Goal: Task Accomplishment & Management: Use online tool/utility

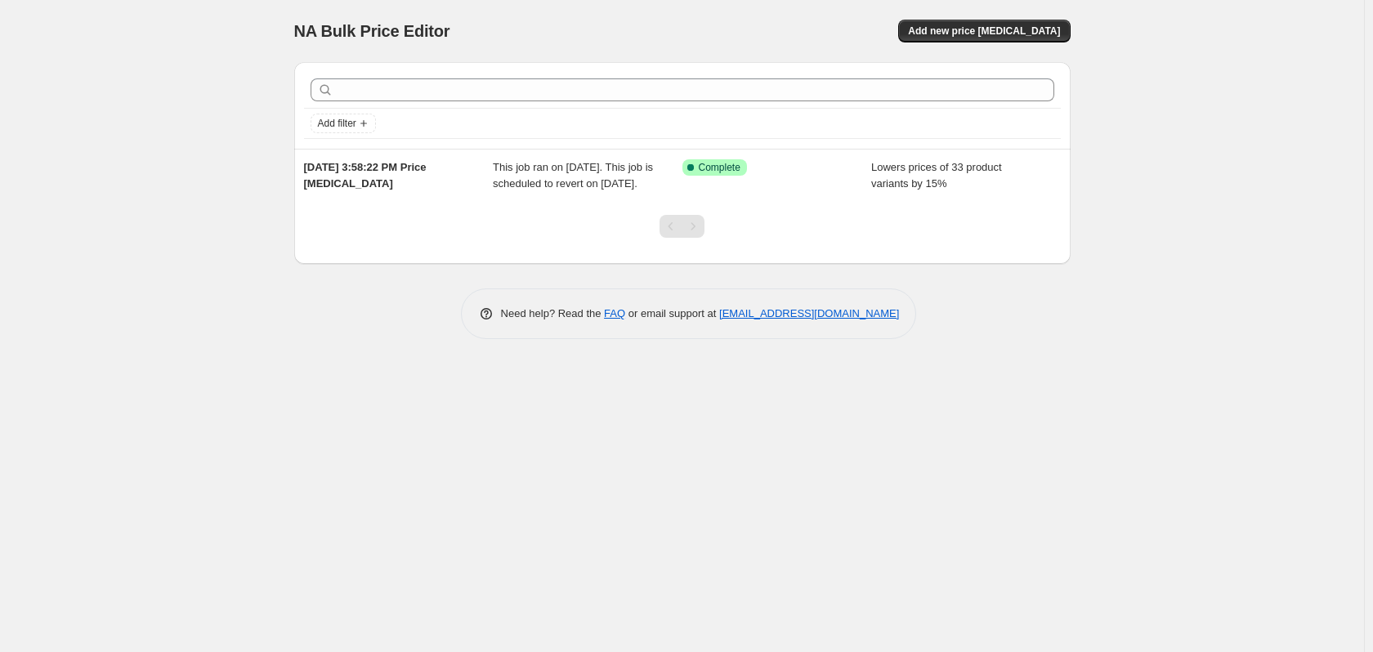
click at [1019, 27] on span "Add new price [MEDICAL_DATA]" at bounding box center [984, 31] width 152 height 13
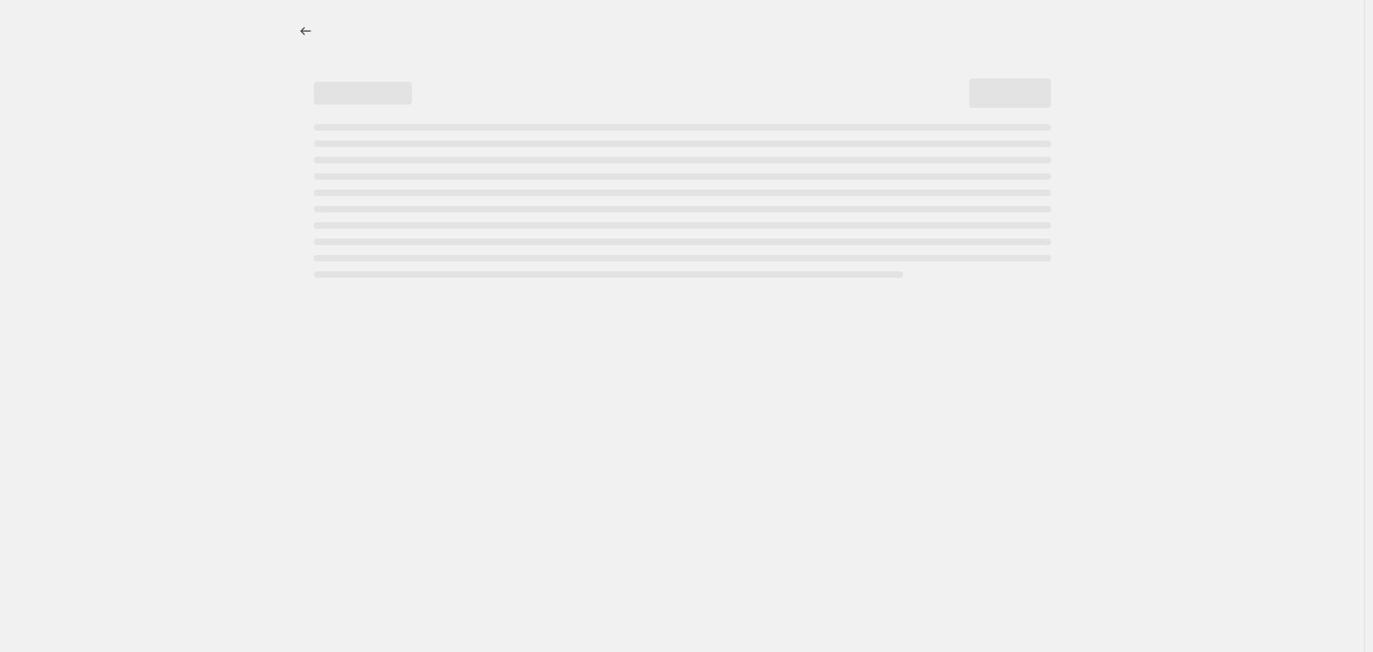
select select "percentage"
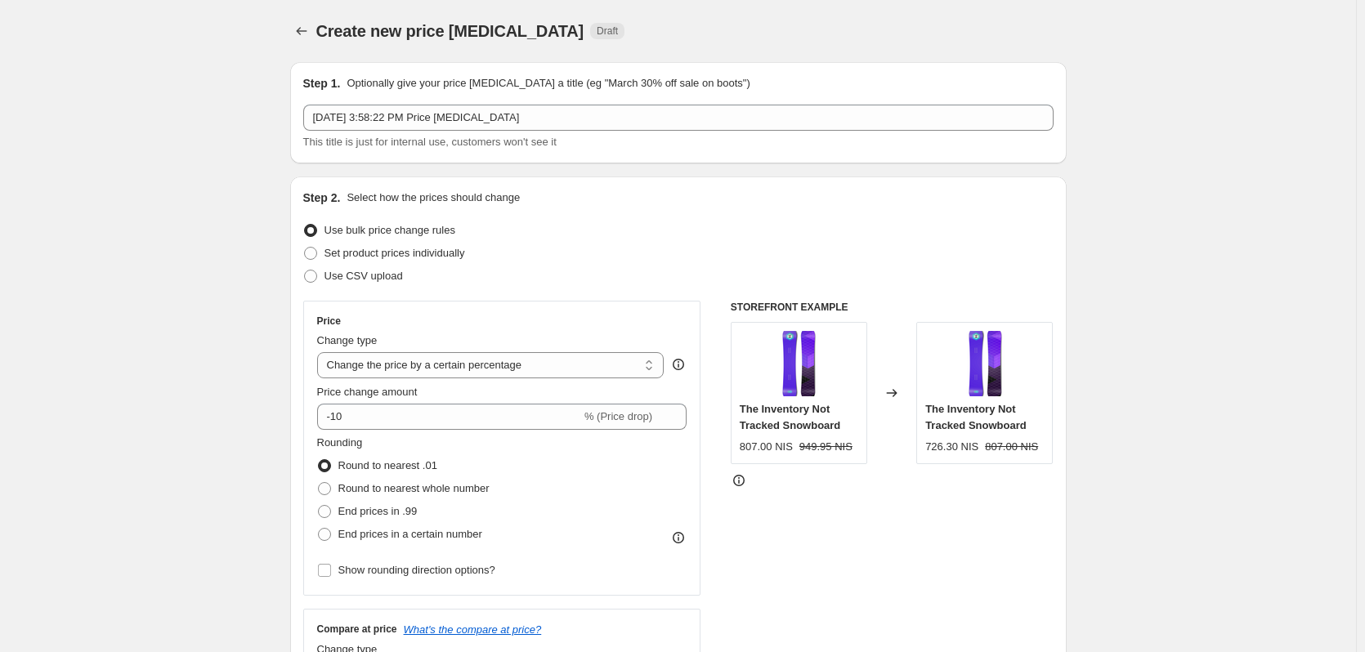
click at [324, 276] on label "Use CSV upload" at bounding box center [353, 276] width 100 height 23
click at [305, 271] on input "Use CSV upload" at bounding box center [304, 270] width 1 height 1
radio input "true"
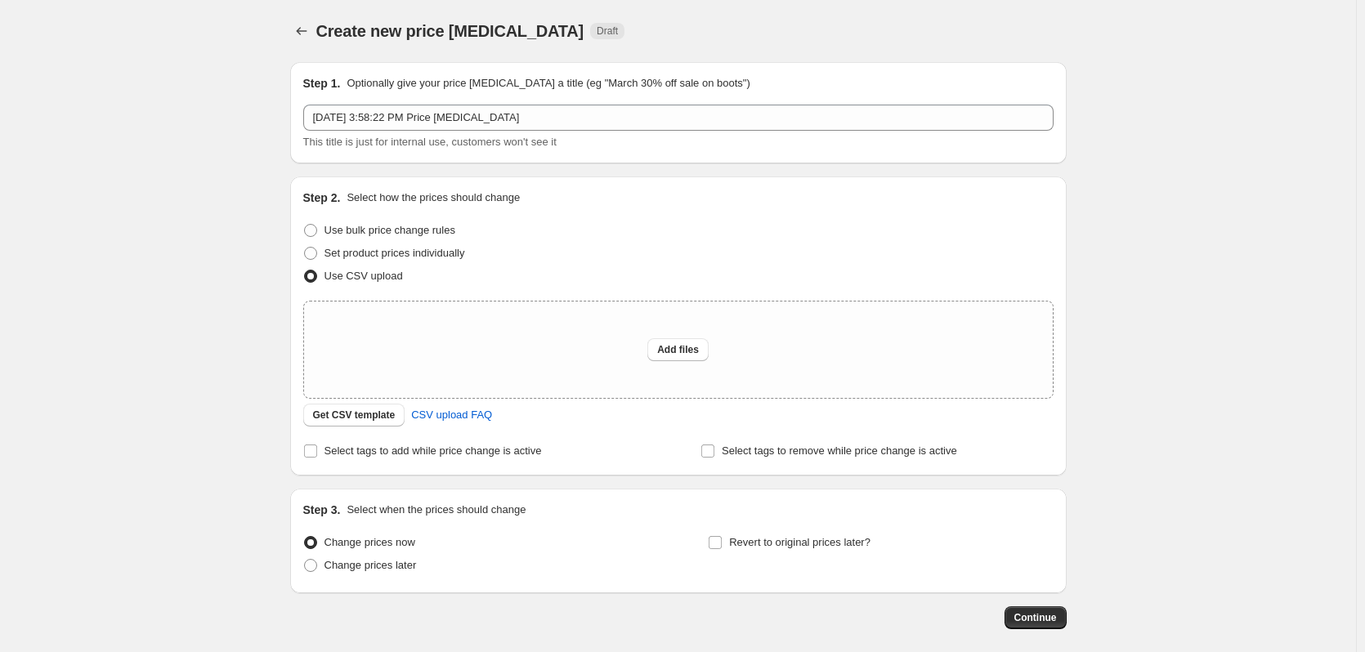
click at [698, 342] on button "Add files" at bounding box center [677, 349] width 61 height 23
click at [361, 413] on span "Get CSV template" at bounding box center [354, 415] width 83 height 13
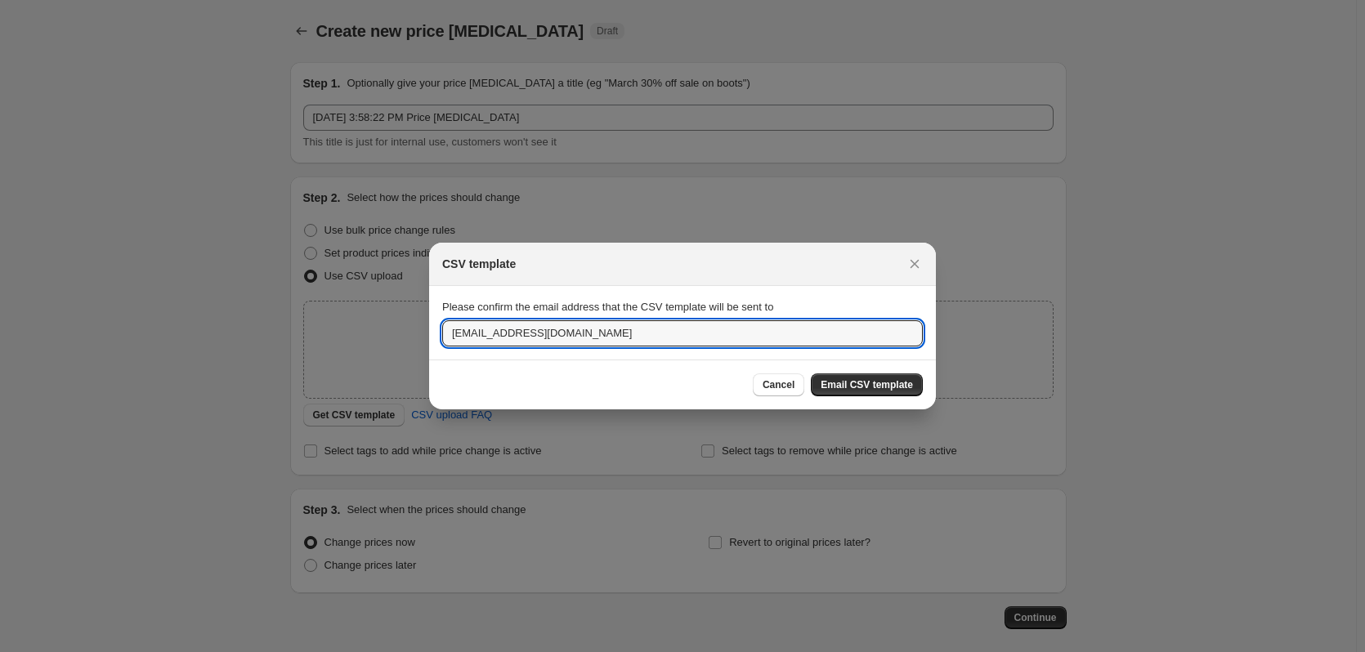
click at [560, 338] on input "[EMAIL_ADDRESS][DOMAIN_NAME]" at bounding box center [682, 333] width 481 height 26
click at [678, 327] on input "[EMAIL_ADDRESS][DOMAIN_NAME]" at bounding box center [682, 333] width 481 height 26
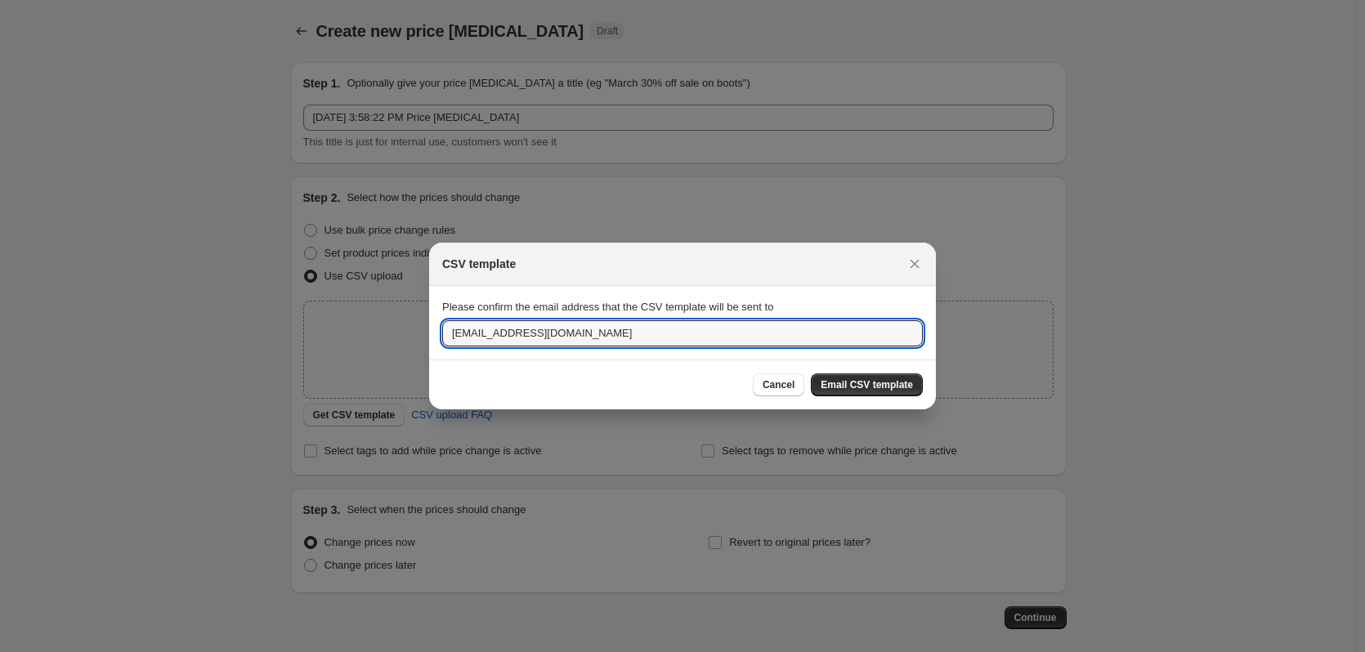
click at [678, 327] on input "[EMAIL_ADDRESS][DOMAIN_NAME]" at bounding box center [682, 333] width 481 height 26
paste input "[EMAIL_ADDRESS][DOMAIN_NAME]"
type input "[EMAIL_ADDRESS][DOMAIN_NAME]"
click at [891, 383] on span "Email CSV template" at bounding box center [867, 384] width 92 height 13
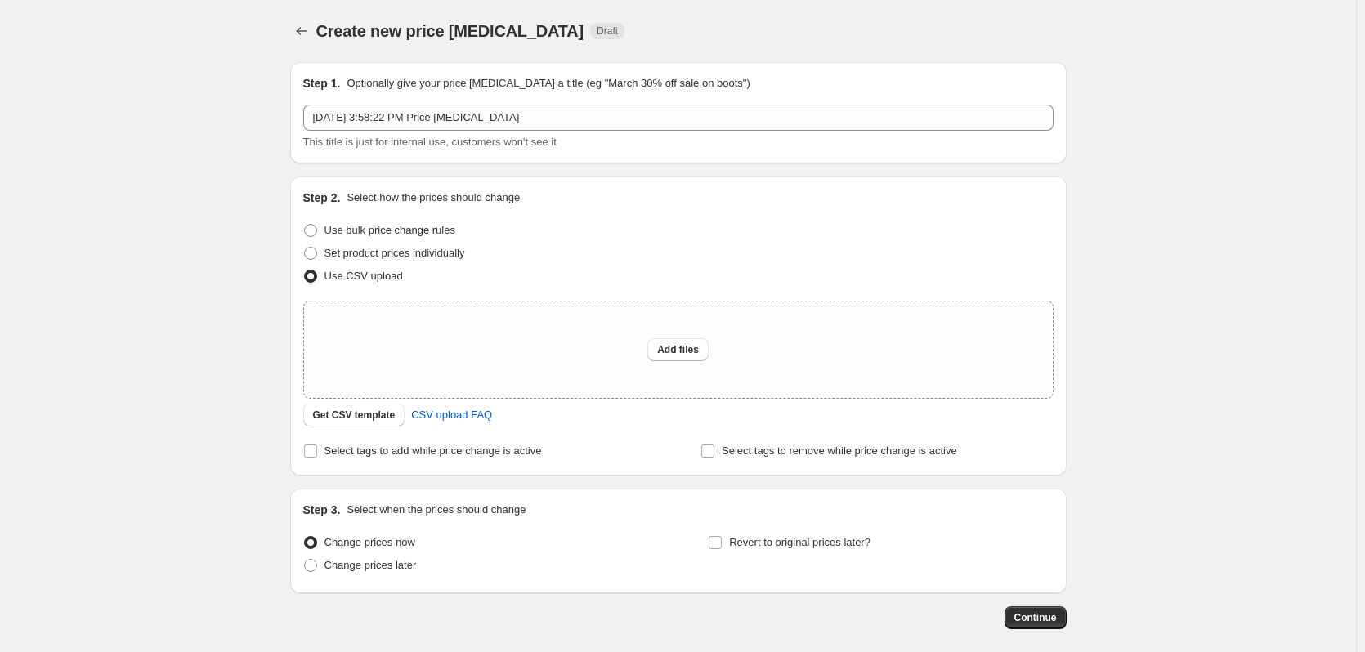
click at [351, 414] on span "Get CSV template" at bounding box center [354, 415] width 83 height 13
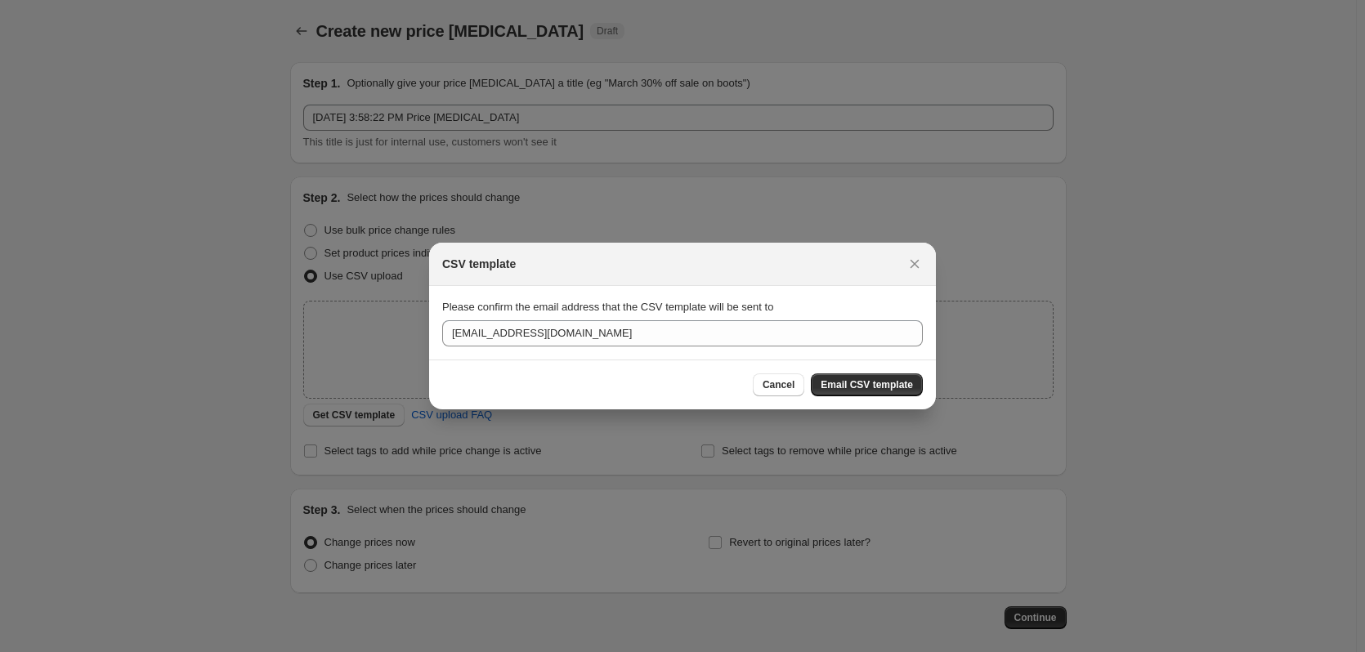
click at [920, 263] on icon "Close" at bounding box center [914, 264] width 16 height 16
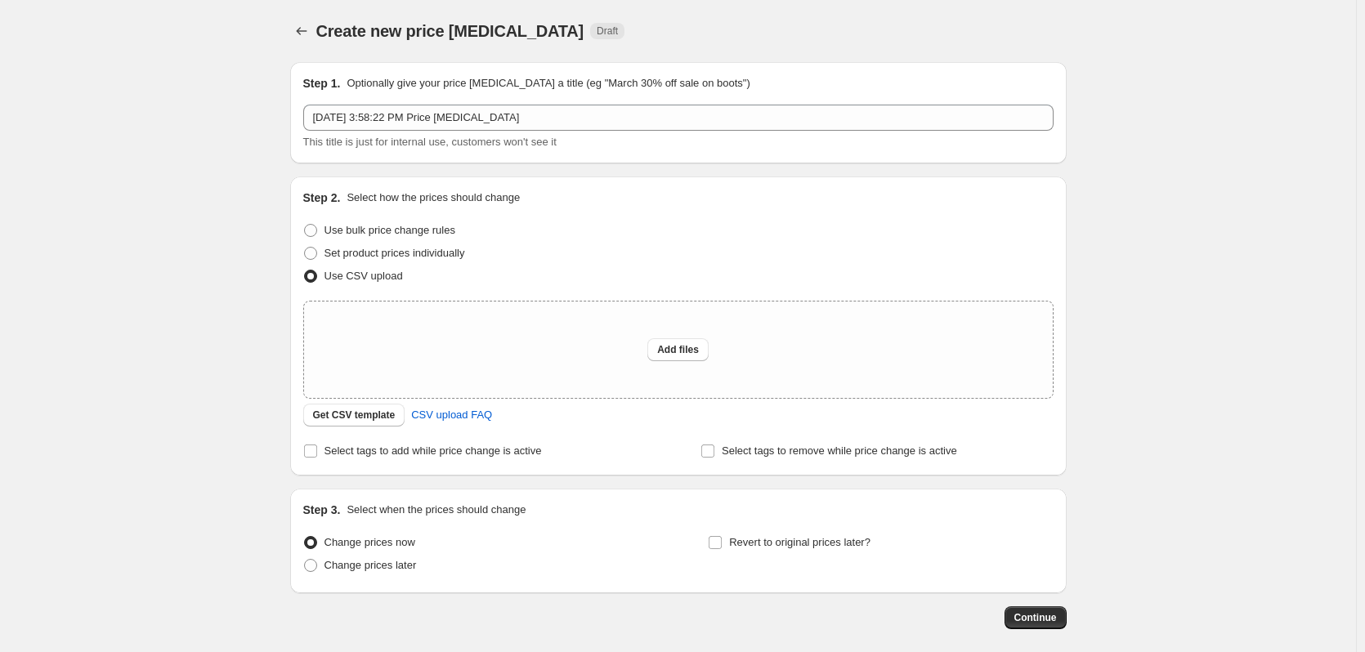
click at [351, 420] on span "Get CSV template" at bounding box center [354, 415] width 83 height 13
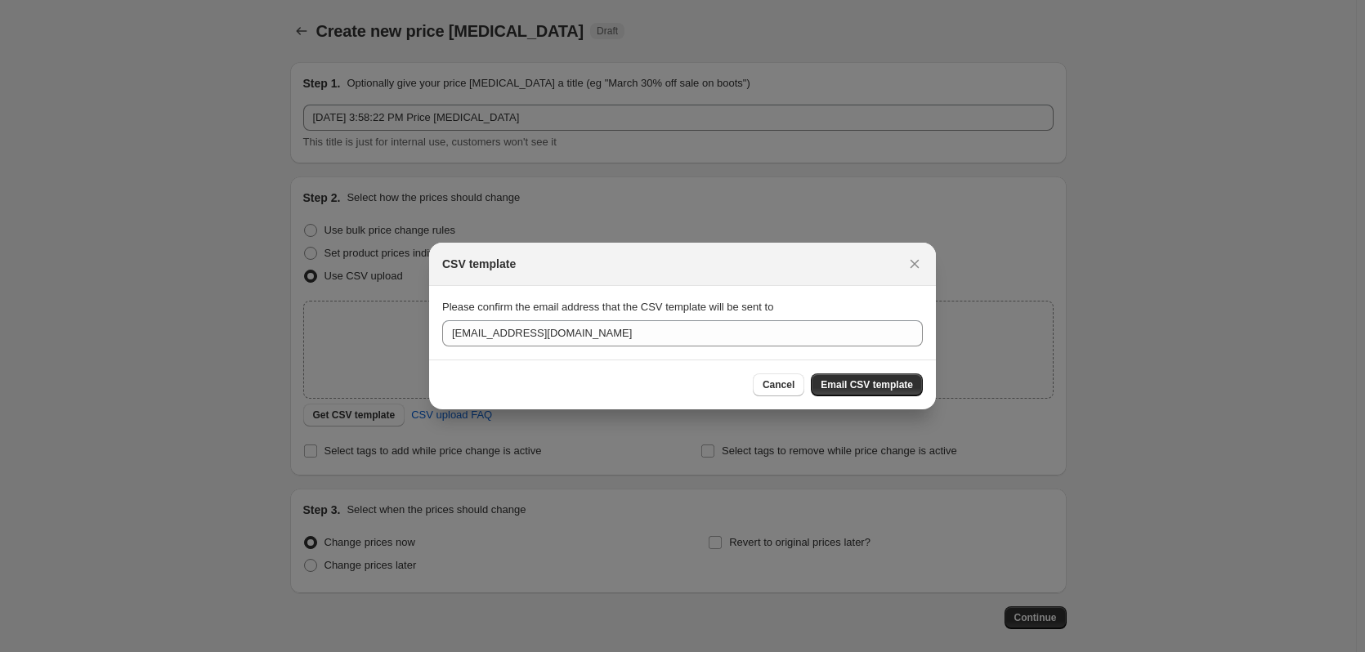
click at [855, 387] on span "Email CSV template" at bounding box center [867, 384] width 92 height 13
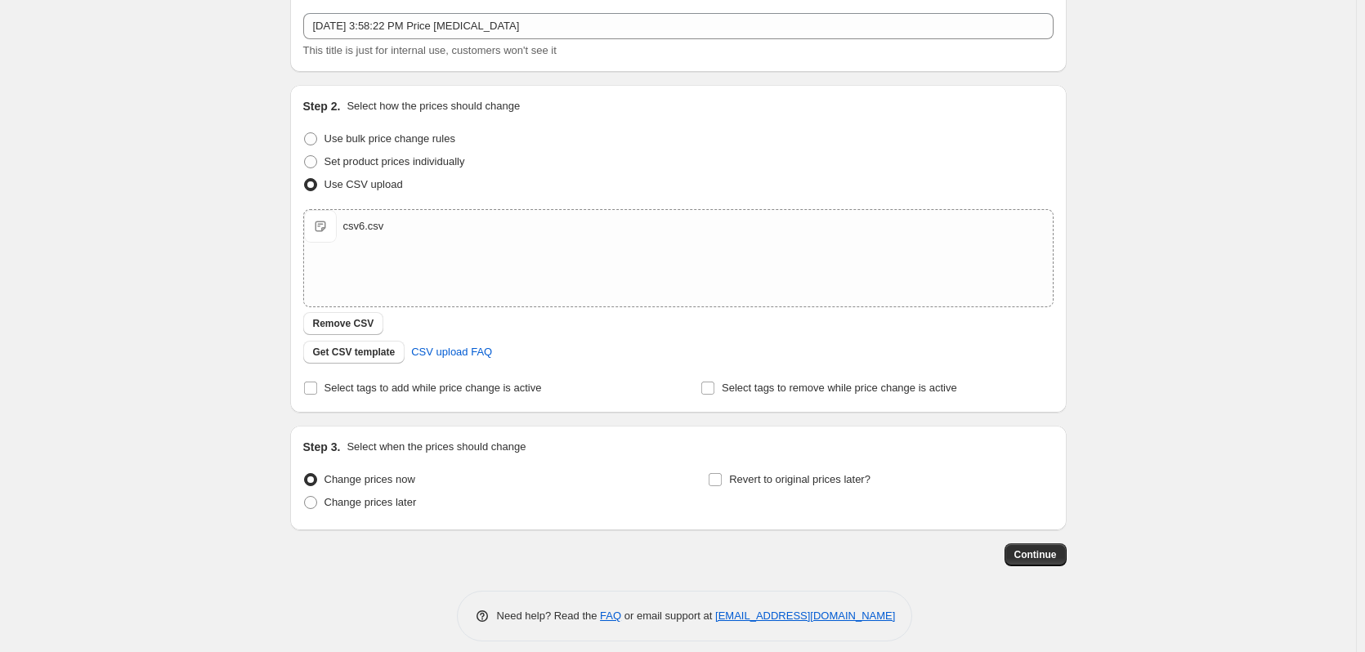
scroll to position [105, 0]
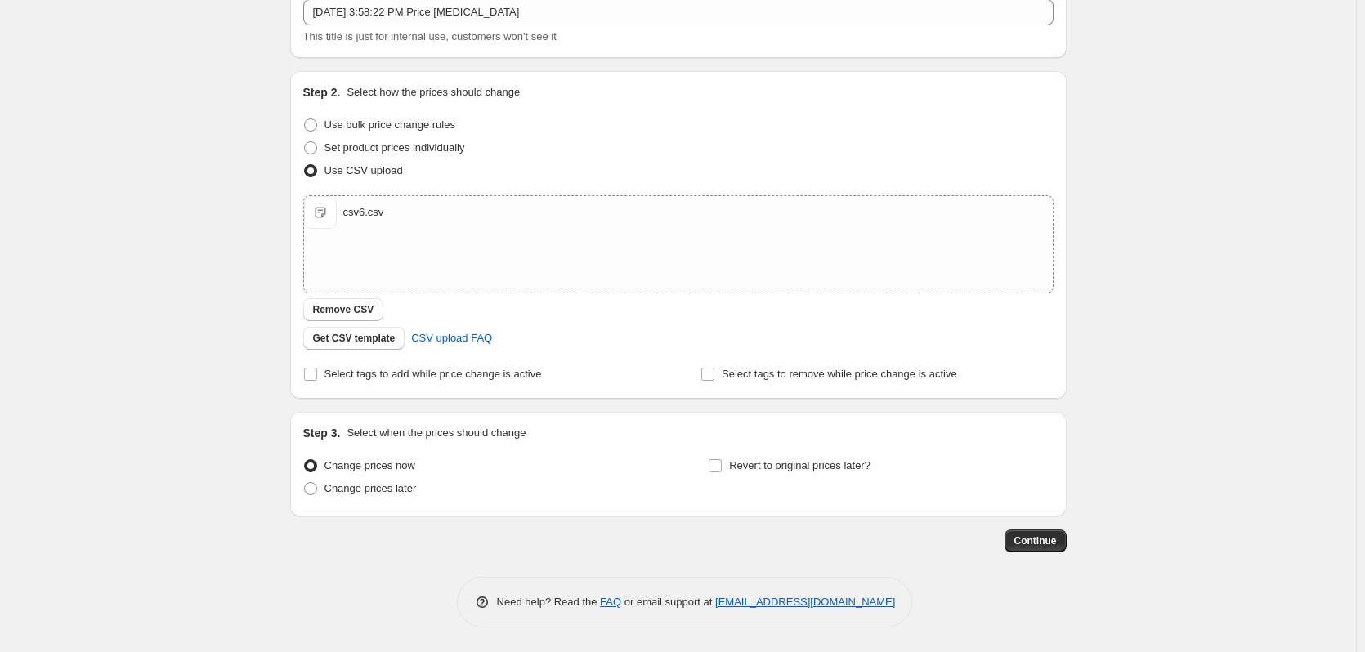
click at [722, 469] on input "Revert to original prices later?" at bounding box center [715, 465] width 13 height 13
checkbox input "true"
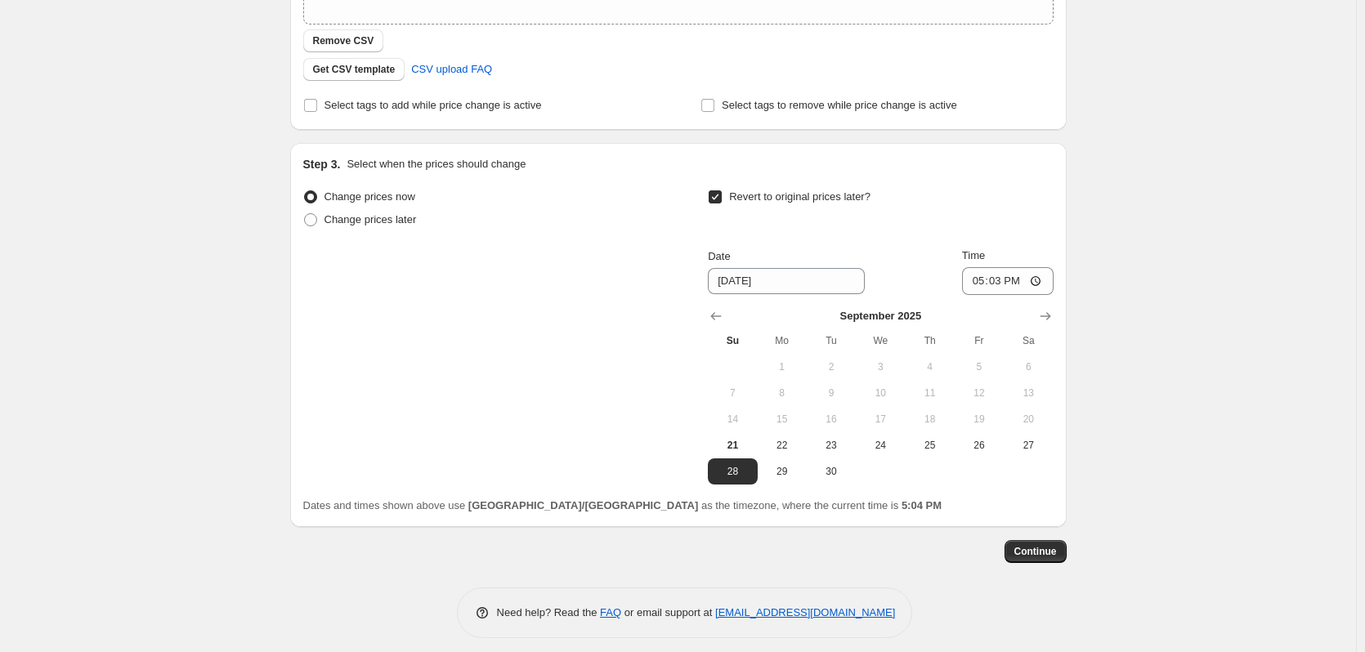
scroll to position [385, 0]
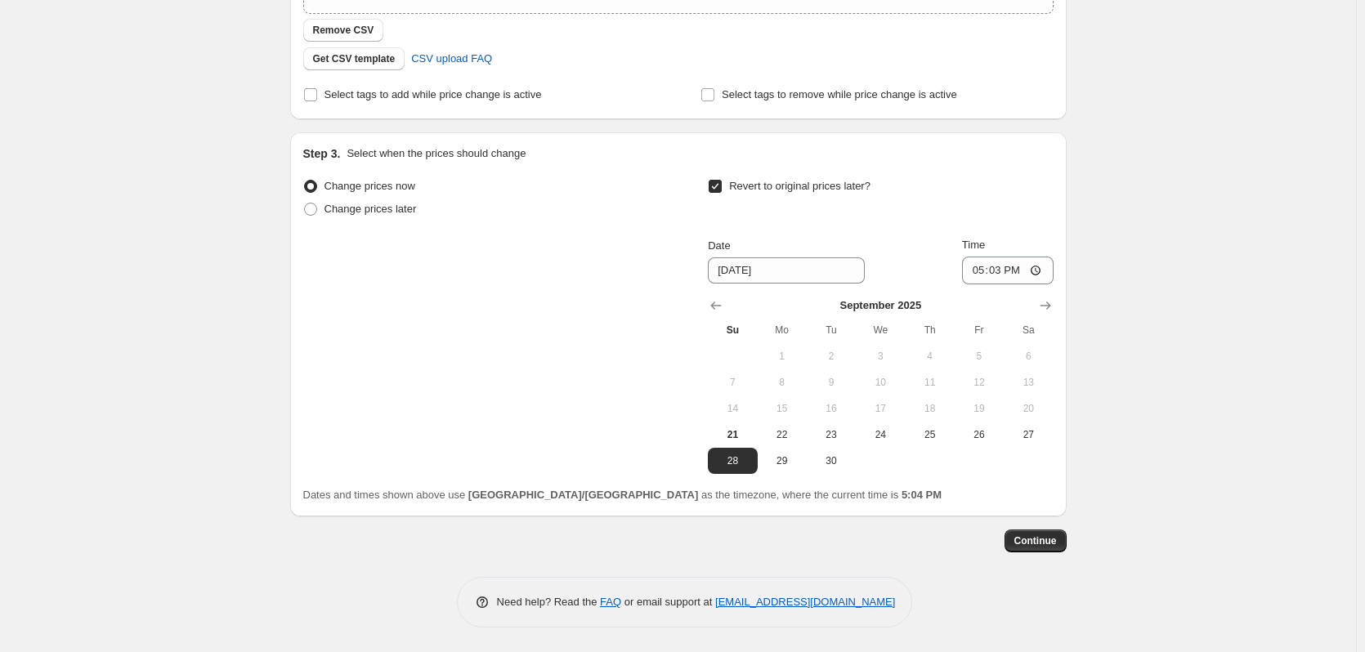
click at [1039, 543] on span "Continue" at bounding box center [1035, 541] width 43 height 13
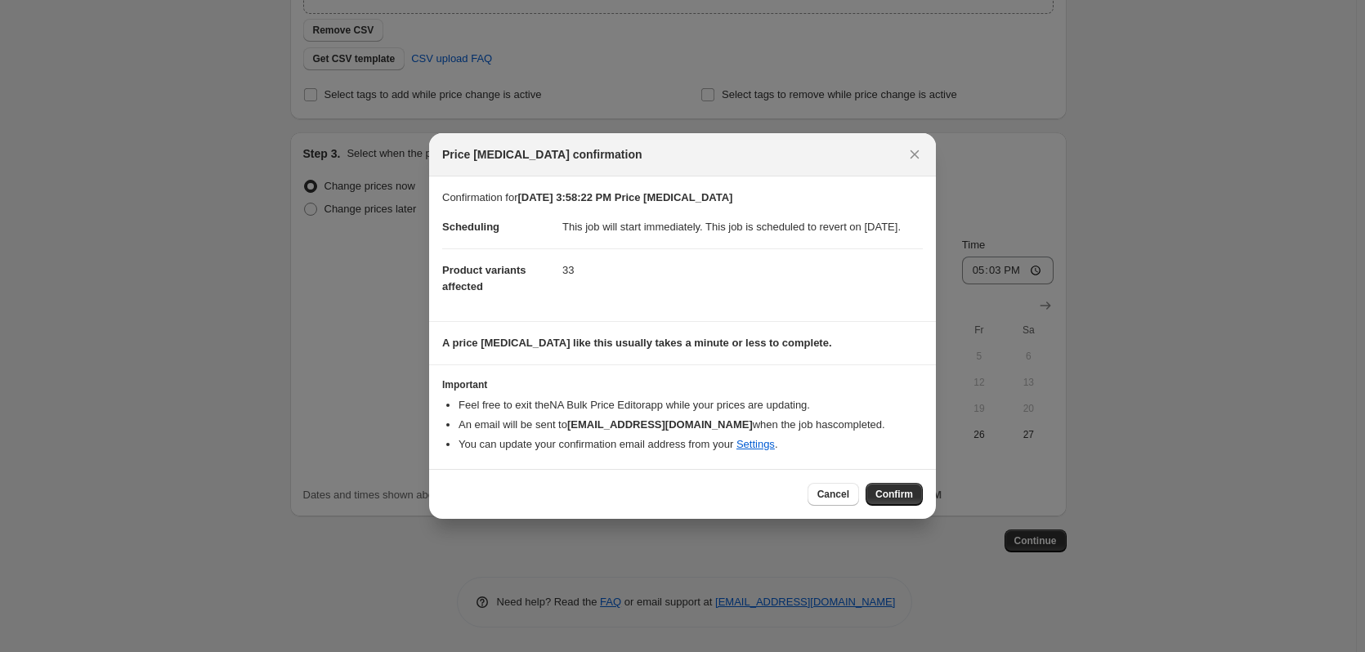
click at [915, 150] on icon "Close" at bounding box center [915, 154] width 9 height 9
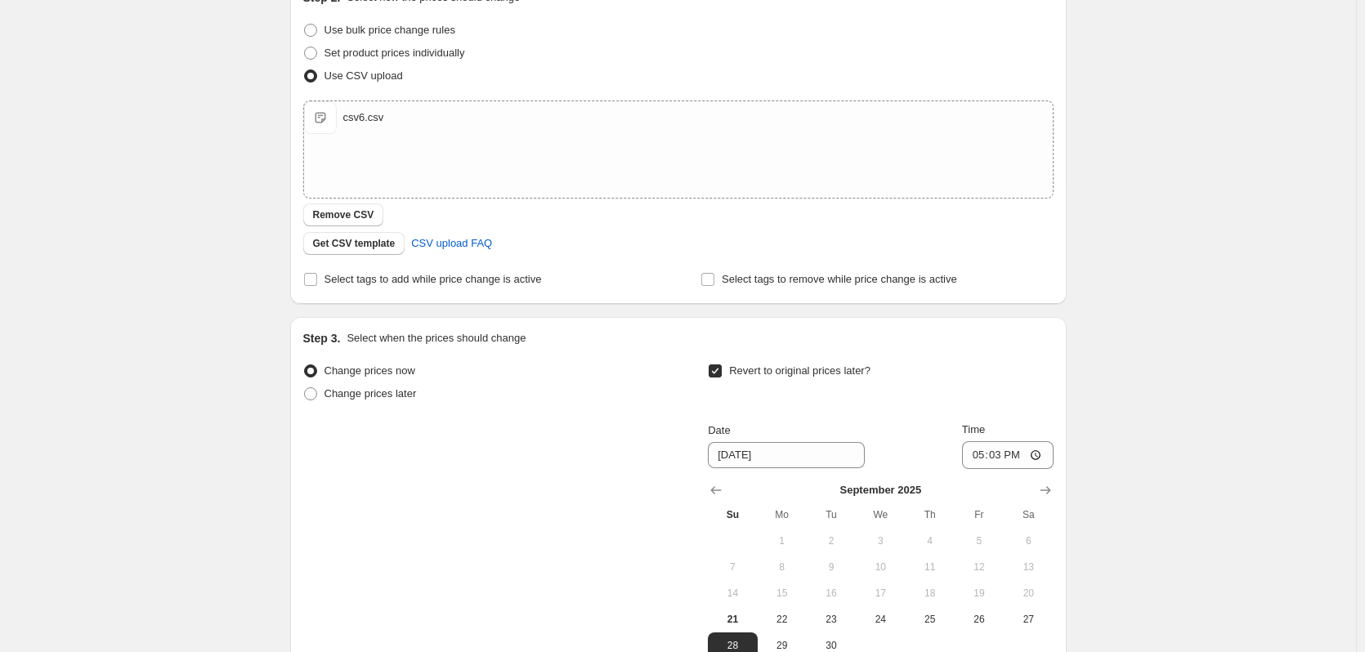
scroll to position [385, 0]
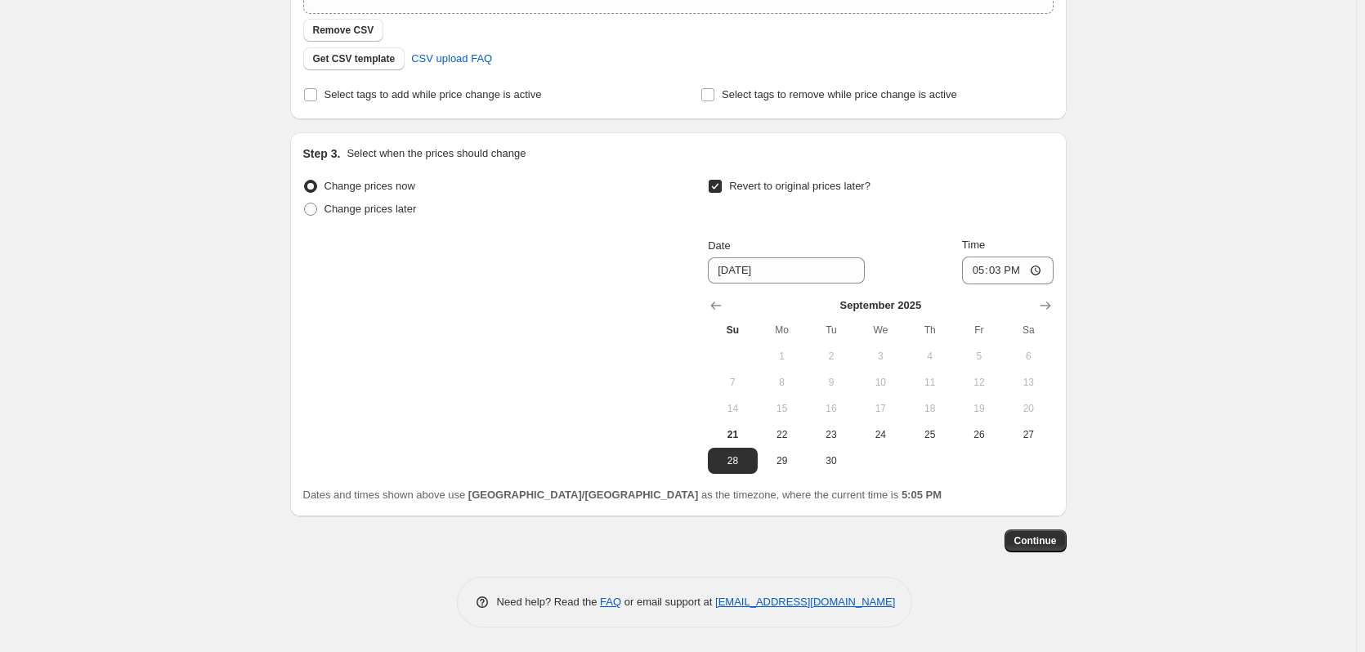
click at [1036, 543] on span "Continue" at bounding box center [1035, 541] width 43 height 13
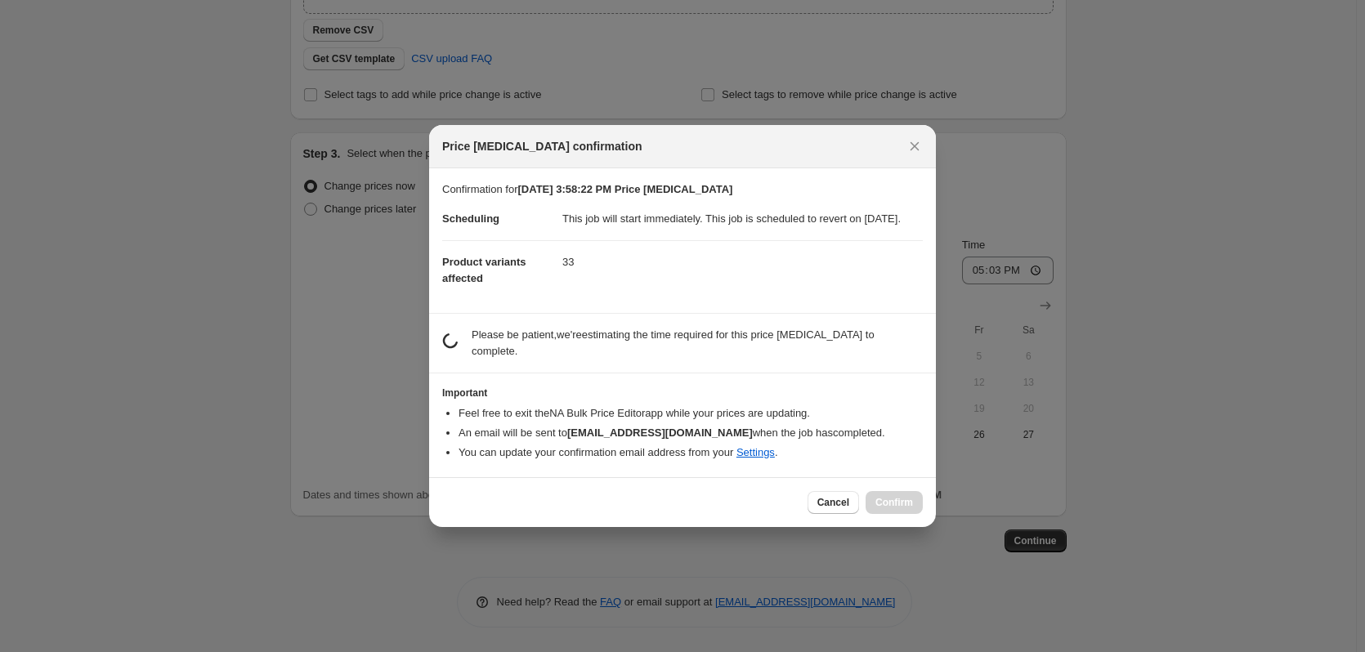
scroll to position [0, 0]
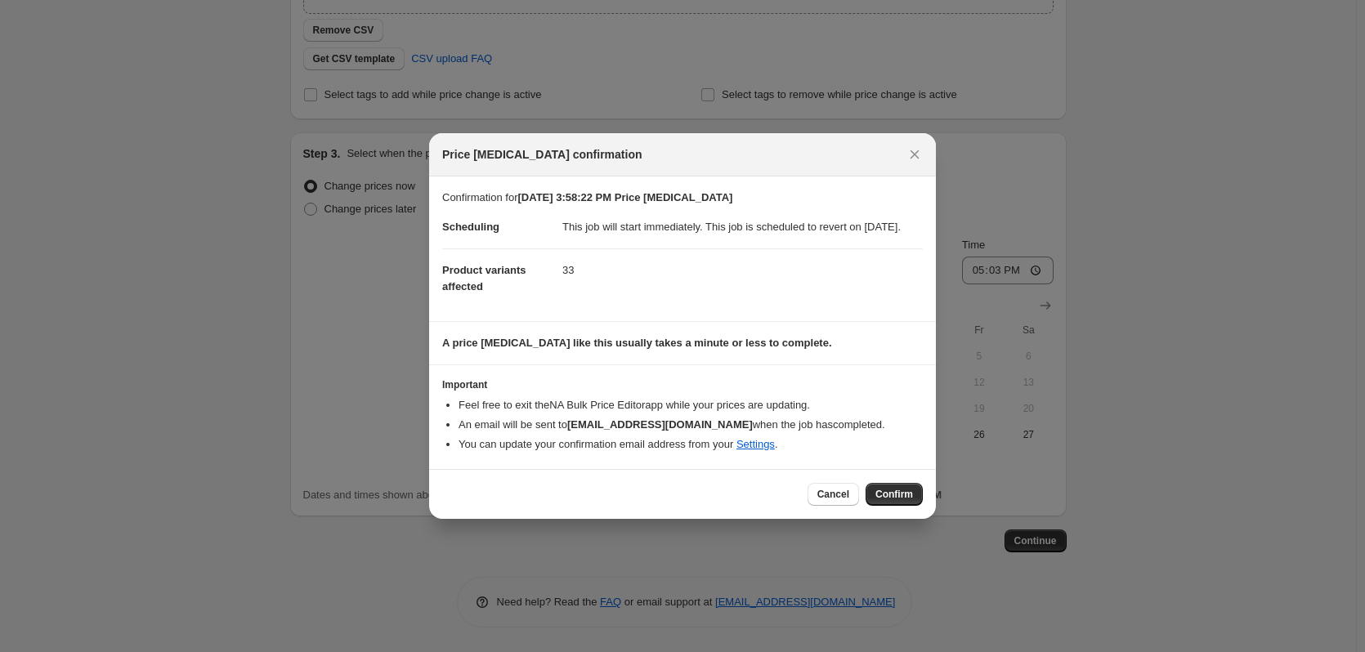
click at [886, 498] on span "Confirm" at bounding box center [894, 494] width 38 height 13
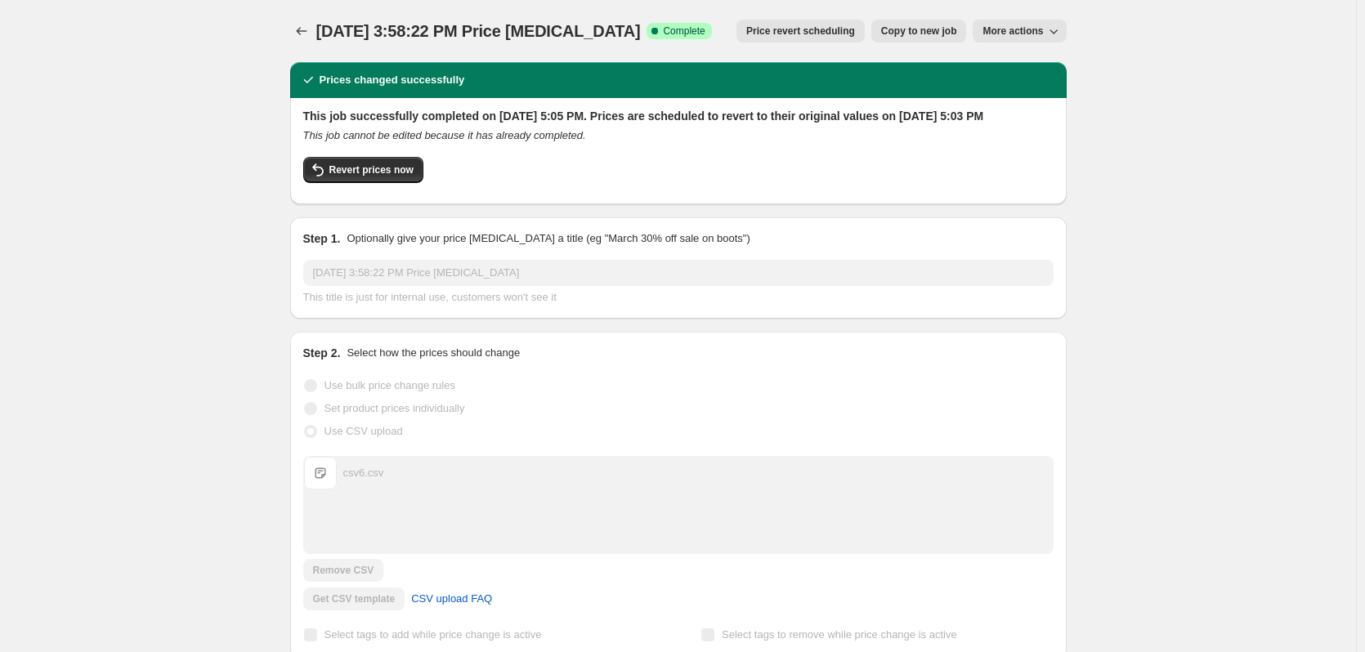
click at [307, 32] on icon "Price change jobs" at bounding box center [301, 31] width 16 height 16
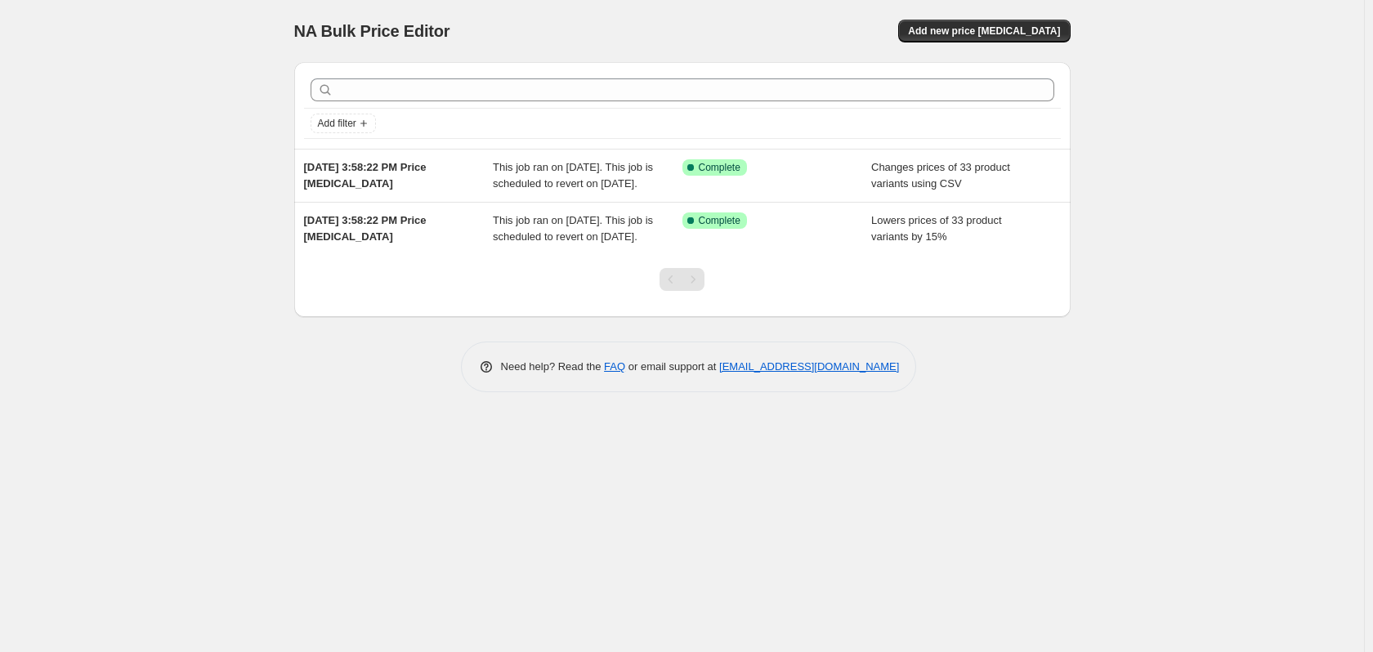
click at [809, 245] on div "Success Complete Complete" at bounding box center [777, 229] width 190 height 33
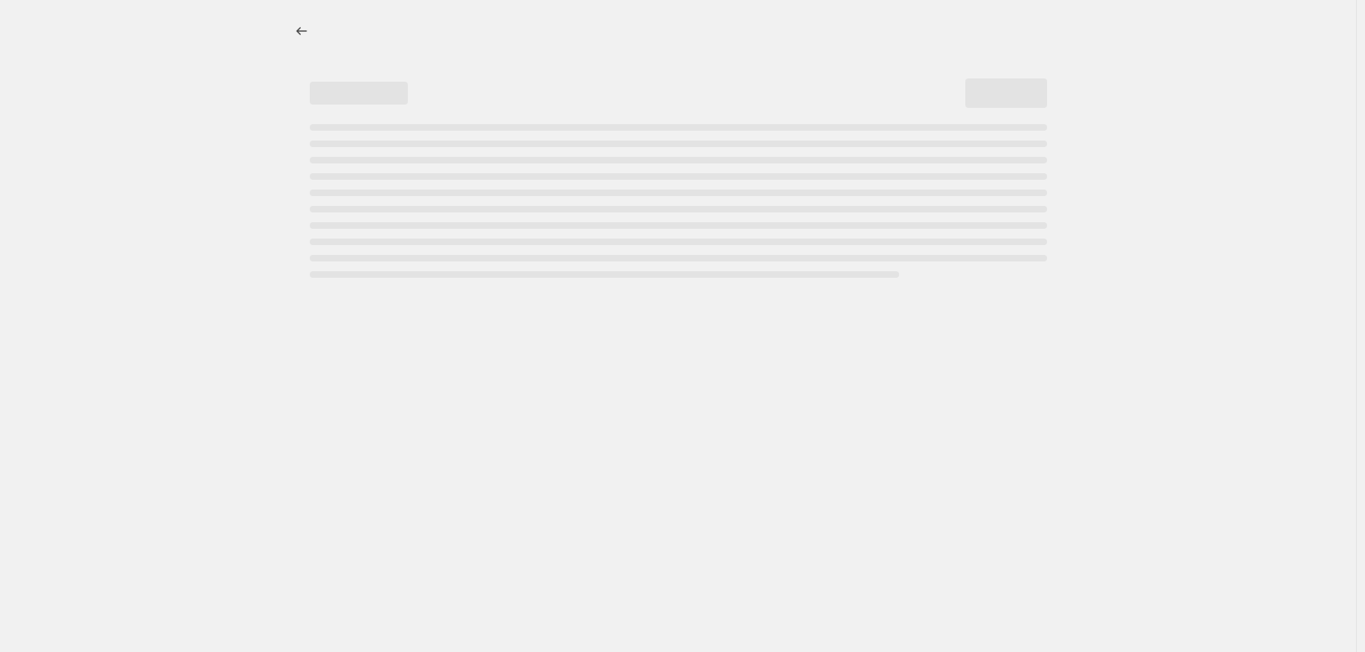
select select "percentage"
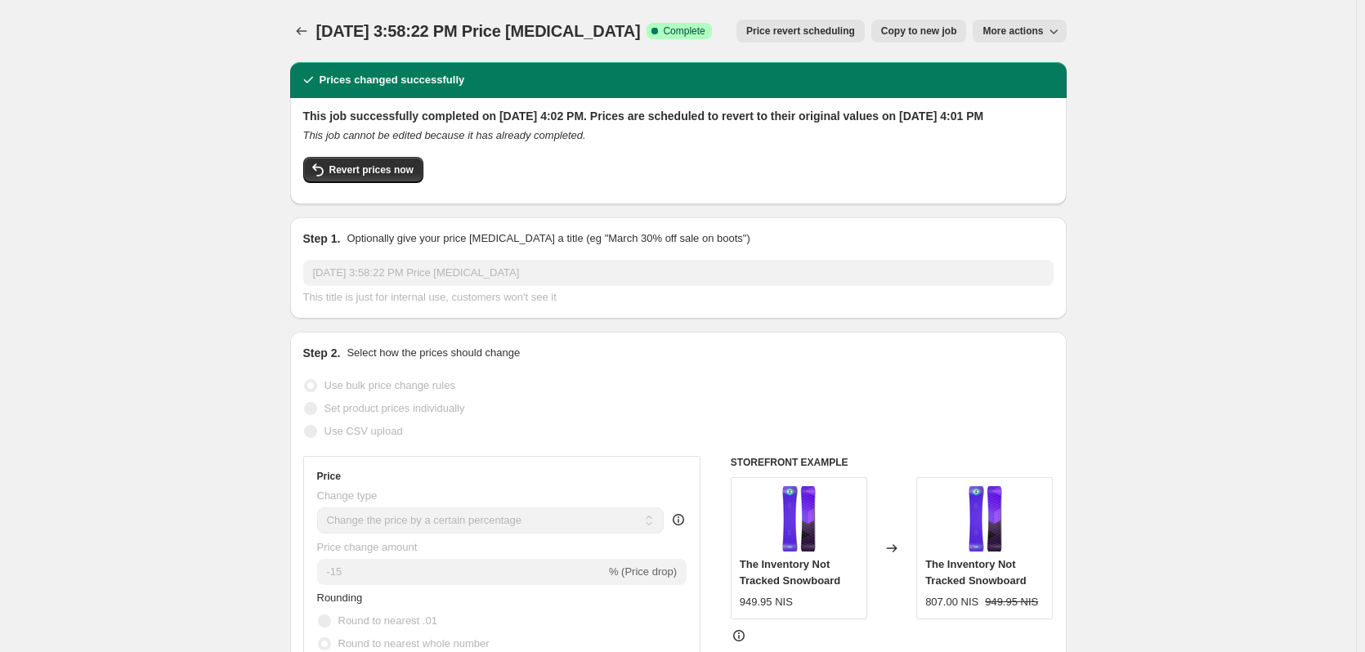
click at [1050, 28] on icon "button" at bounding box center [1053, 31] width 16 height 16
click at [1036, 92] on span "Delete job" at bounding box center [1014, 93] width 48 height 12
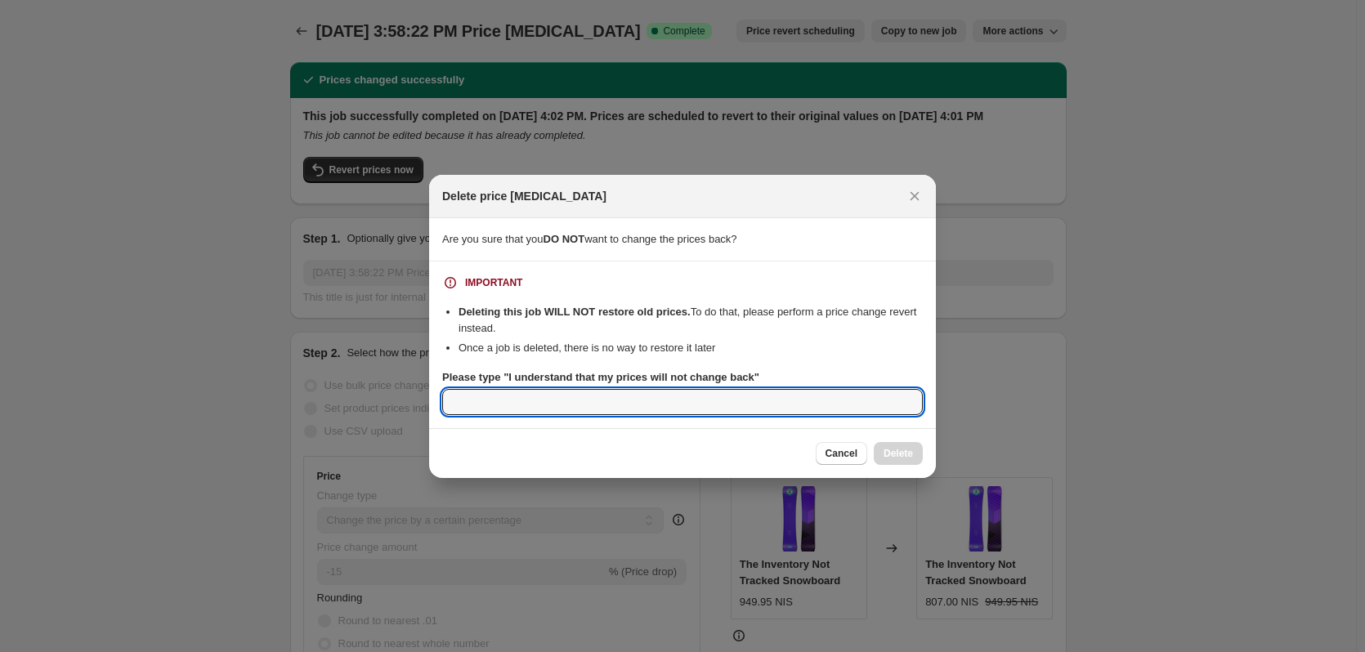
click at [607, 400] on input "Please type "I understand that my prices will not change back"" at bounding box center [682, 402] width 481 height 26
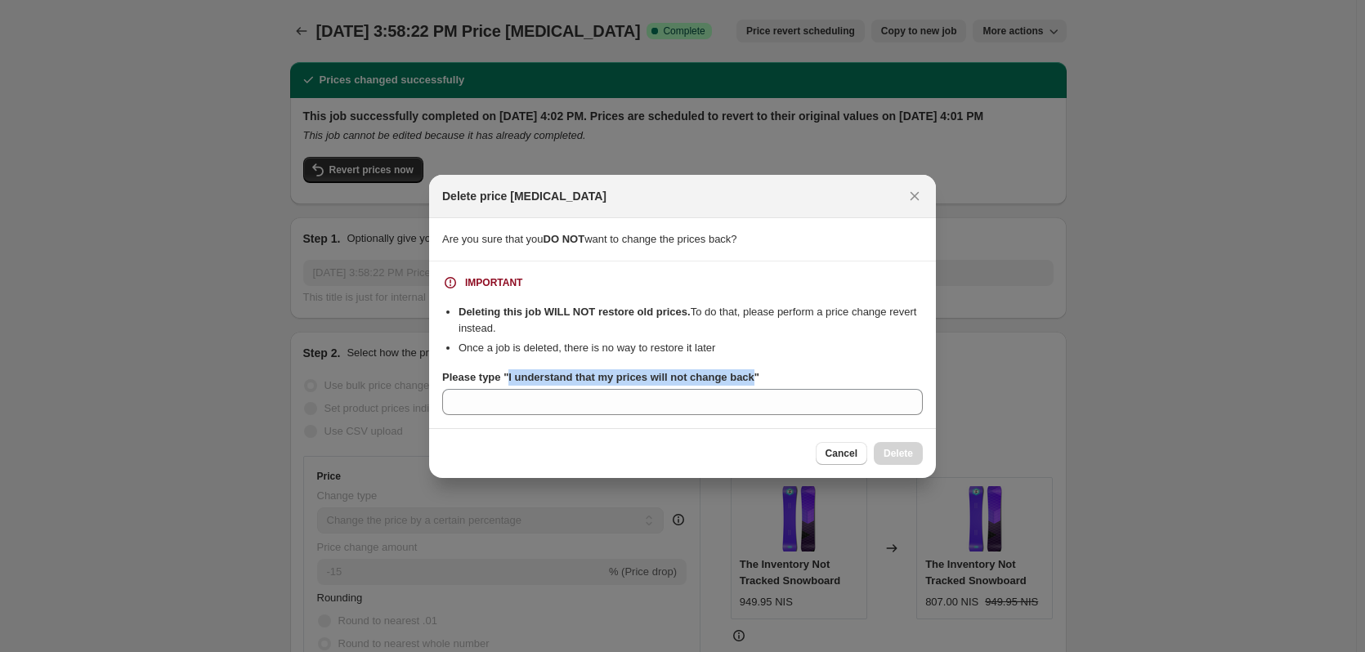
drag, startPoint x: 506, startPoint y: 375, endPoint x: 749, endPoint y: 382, distance: 243.7
click at [749, 382] on b "Please type "I understand that my prices will not change back"" at bounding box center [600, 377] width 317 height 12
copy b "I understand that my prices will not change back"
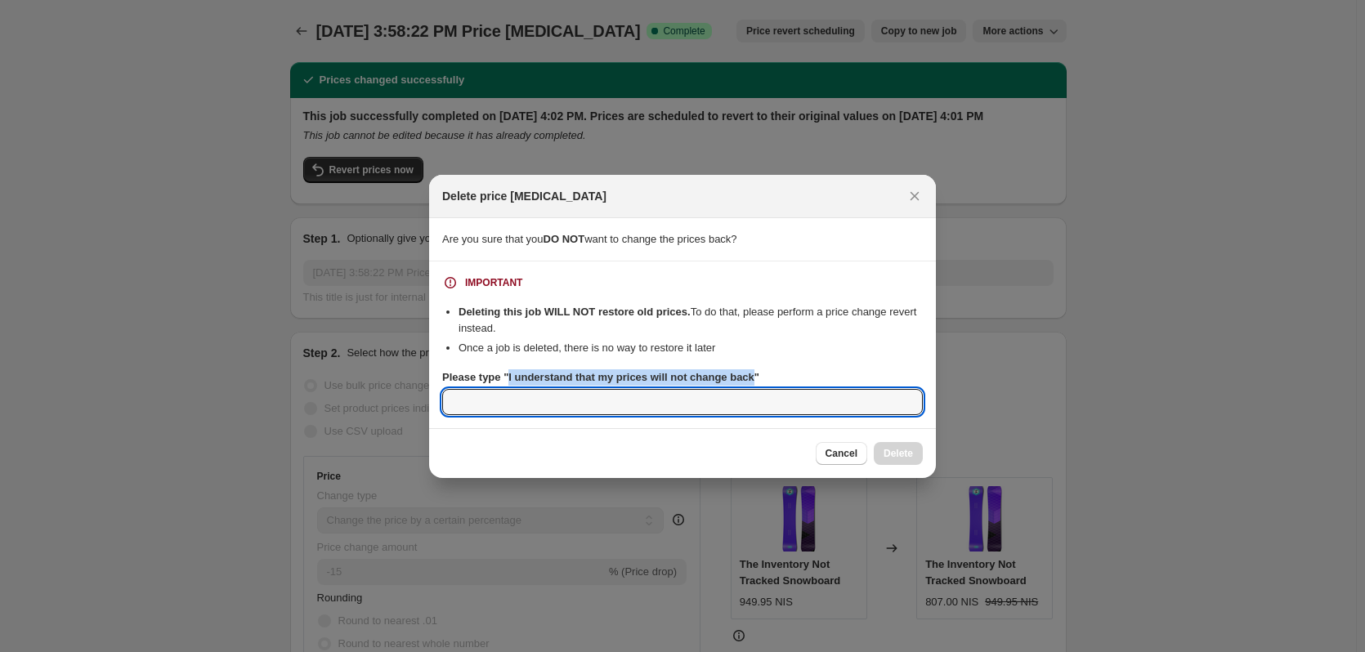
click at [548, 414] on input "Please type "I understand that my prices will not change back"" at bounding box center [682, 402] width 481 height 26
paste input "I understand that my prices will not change back"
type input "I understand that my prices will not change back"
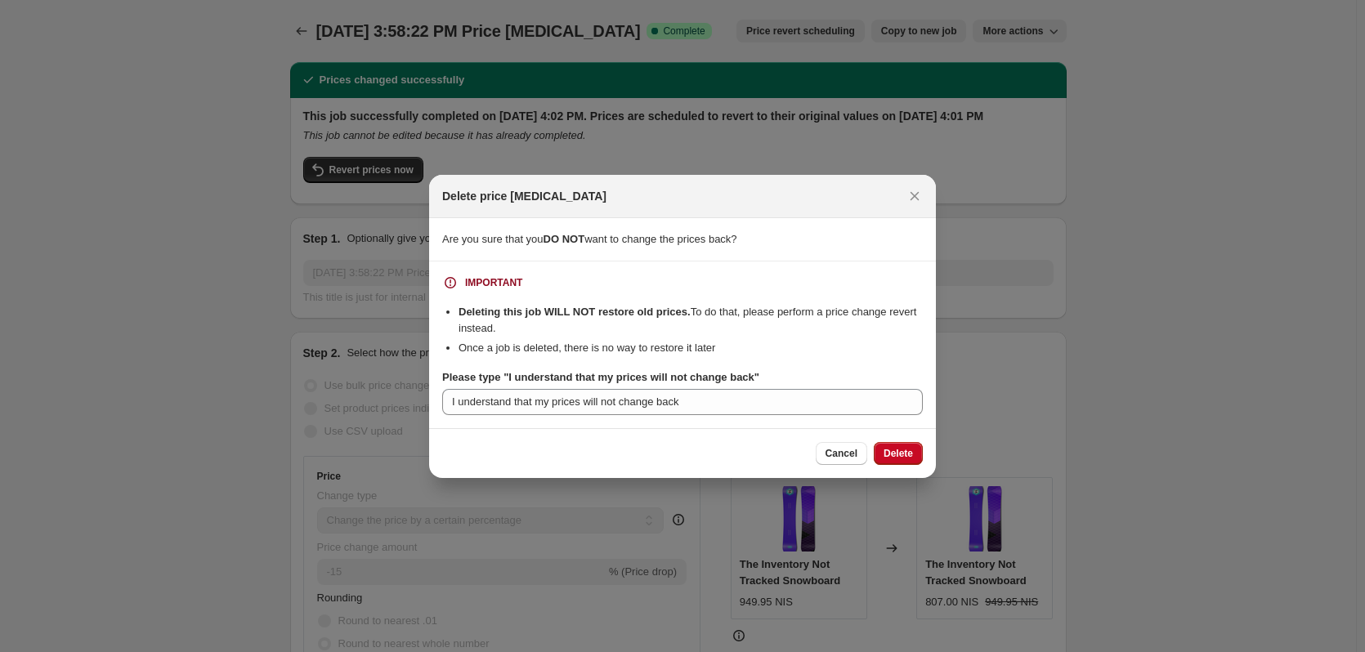
click at [897, 445] on button "Delete" at bounding box center [898, 453] width 49 height 23
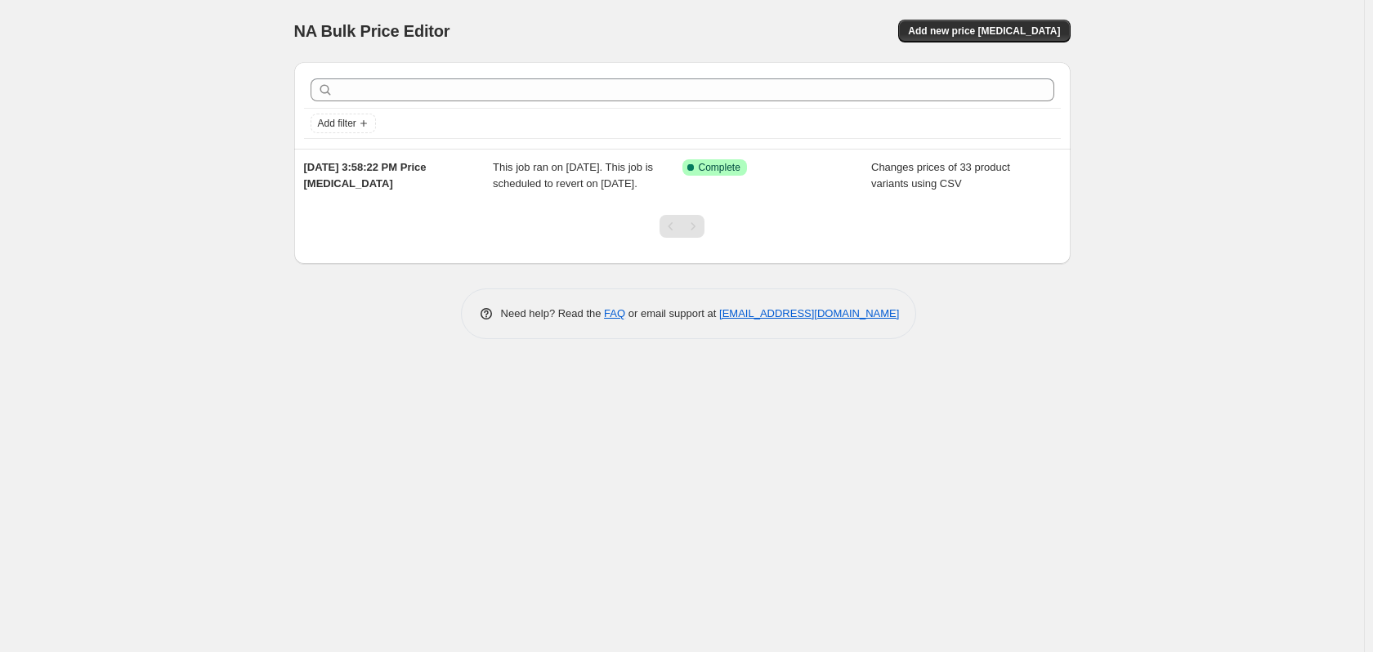
click at [740, 192] on div "Success Complete Complete" at bounding box center [777, 175] width 190 height 33
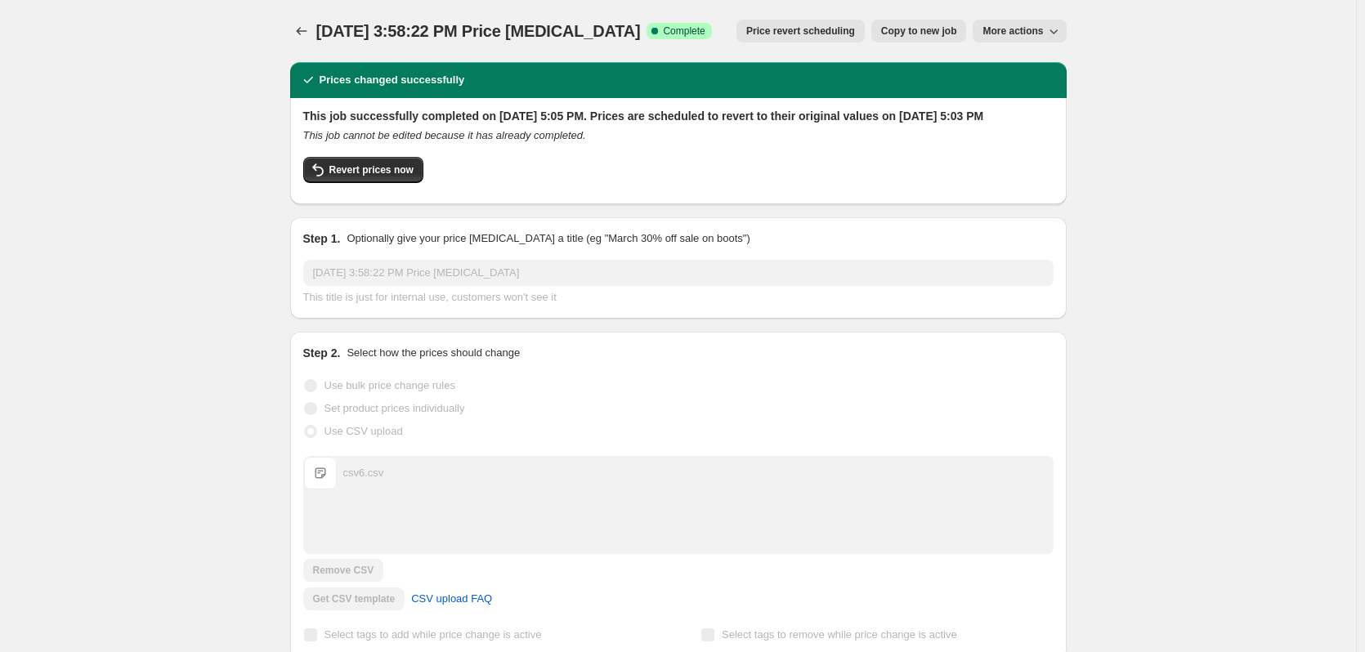
click at [1062, 25] on icon "button" at bounding box center [1053, 31] width 16 height 16
click at [296, 32] on button "Price change jobs" at bounding box center [301, 31] width 23 height 23
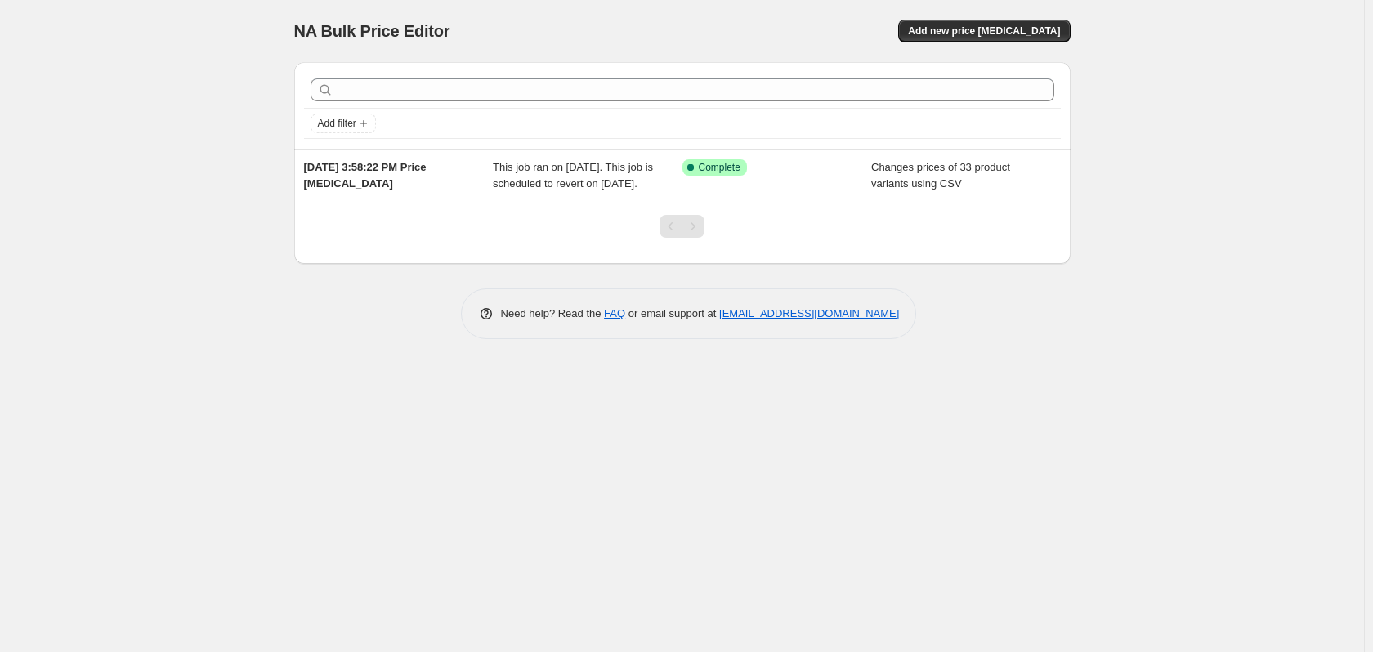
click at [816, 192] on div "Success Complete Complete" at bounding box center [777, 175] width 190 height 33
